Goal: Navigation & Orientation: Find specific page/section

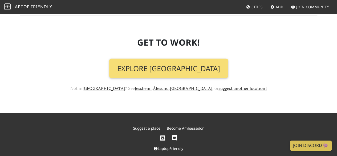
scroll to position [610, 0]
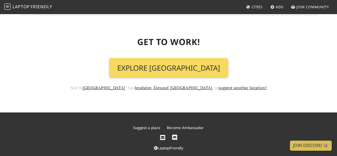
click at [169, 59] on link "Explore [GEOGRAPHIC_DATA]" at bounding box center [168, 68] width 119 height 20
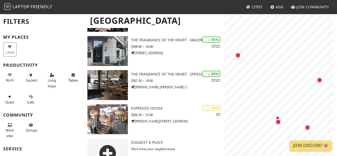
scroll to position [95, 0]
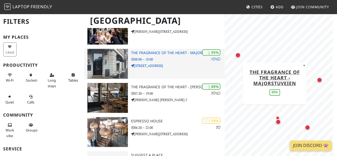
click at [176, 52] on h3 "The Fragrance of the Heart - Majorstuveien" at bounding box center [178, 53] width 94 height 5
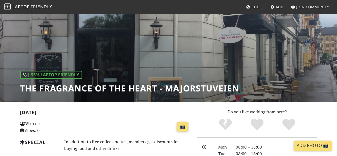
scroll to position [24, 0]
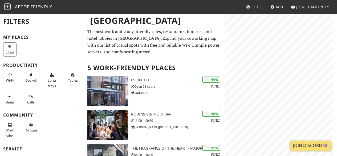
scroll to position [95, 0]
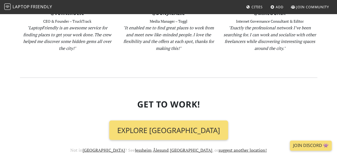
scroll to position [610, 0]
